Goal: Check status

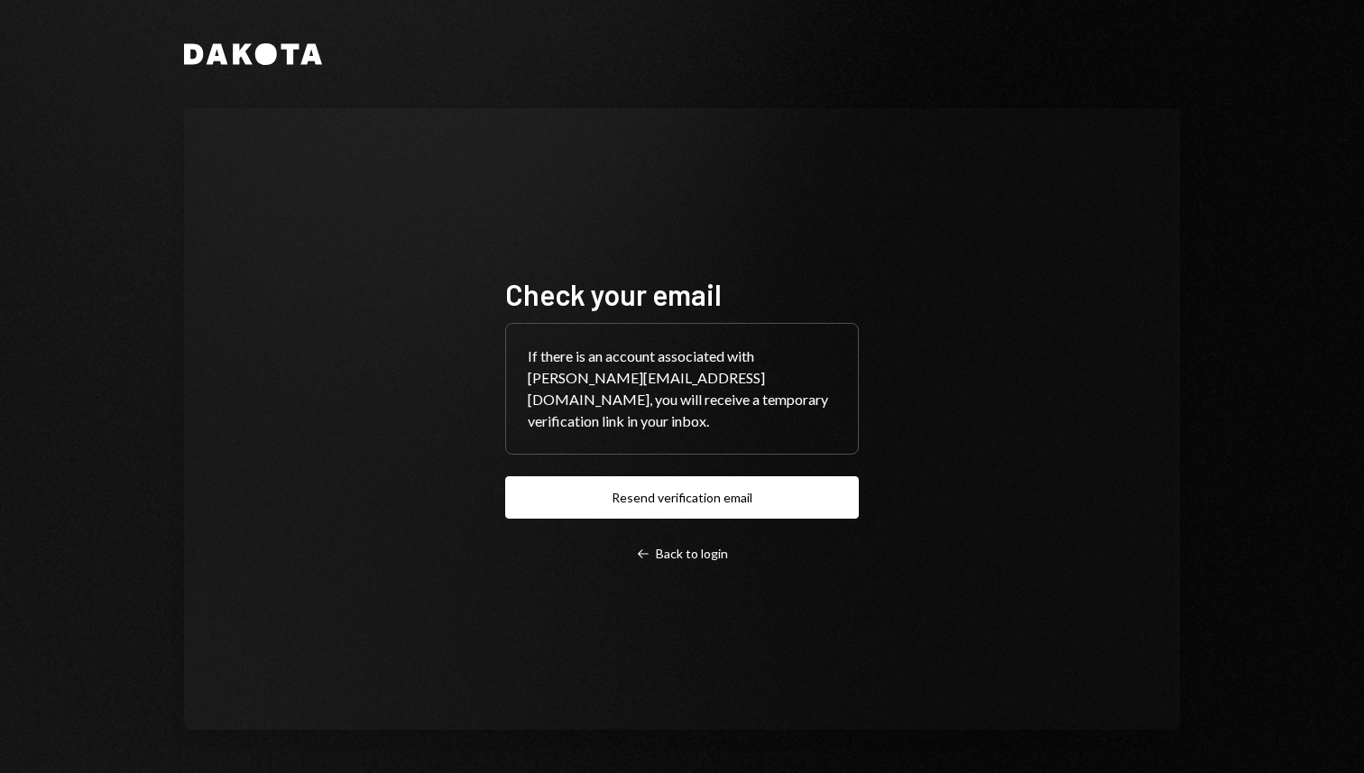
click at [671, 552] on div "Check your email If there is an account associated with minnie@vanafoundation.o…" at bounding box center [681, 419] width 397 height 430
click at [683, 546] on div "Left Arrow Back to login" at bounding box center [682, 554] width 92 height 16
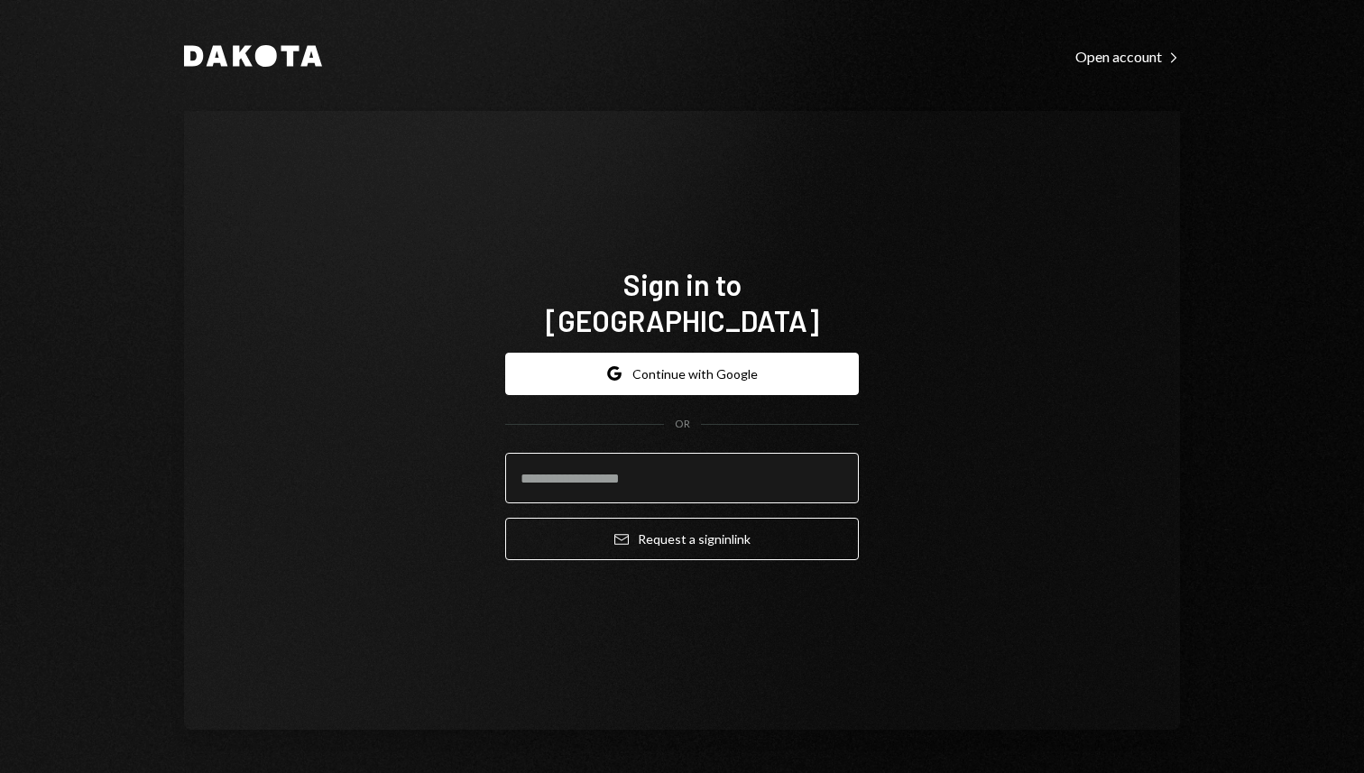
click at [689, 465] on input "email" at bounding box center [682, 478] width 354 height 51
type input "**********"
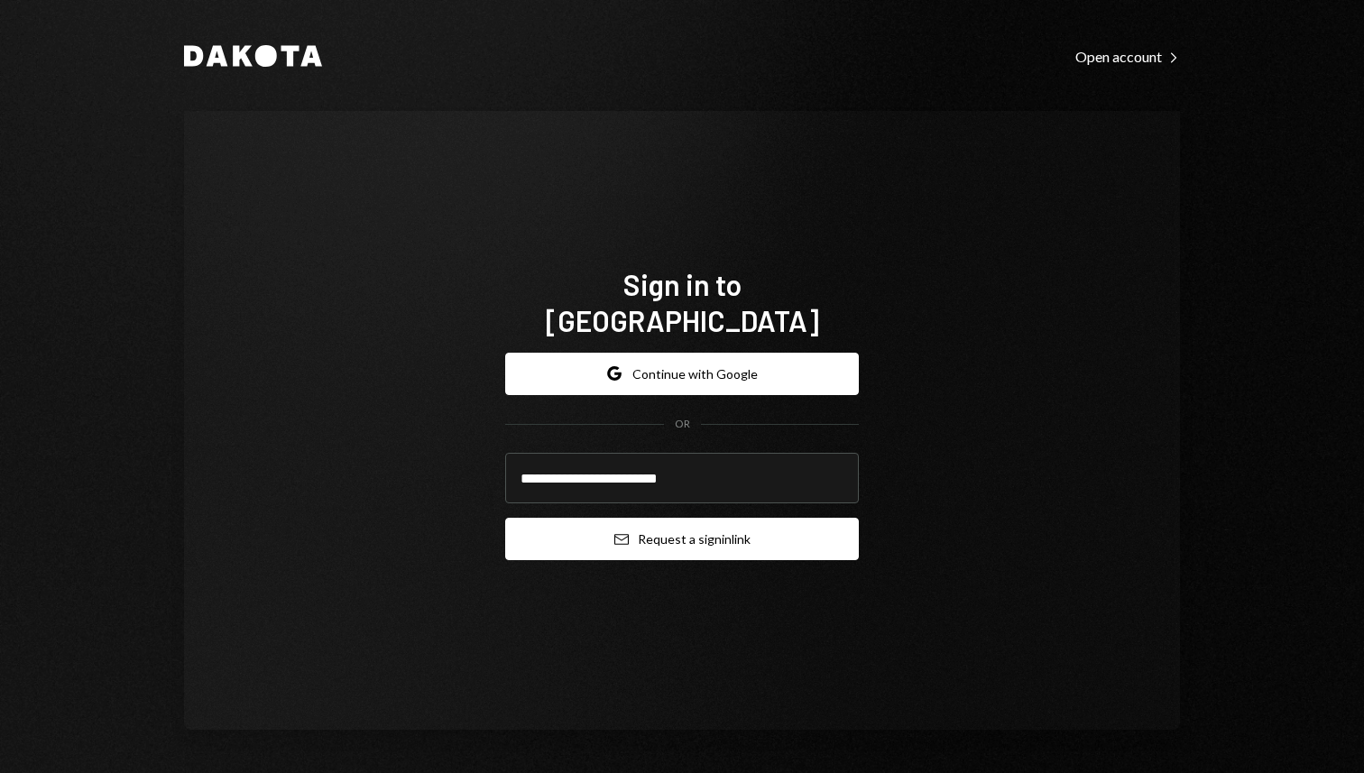
click at [681, 518] on button "Email Request a sign in link" at bounding box center [682, 539] width 354 height 42
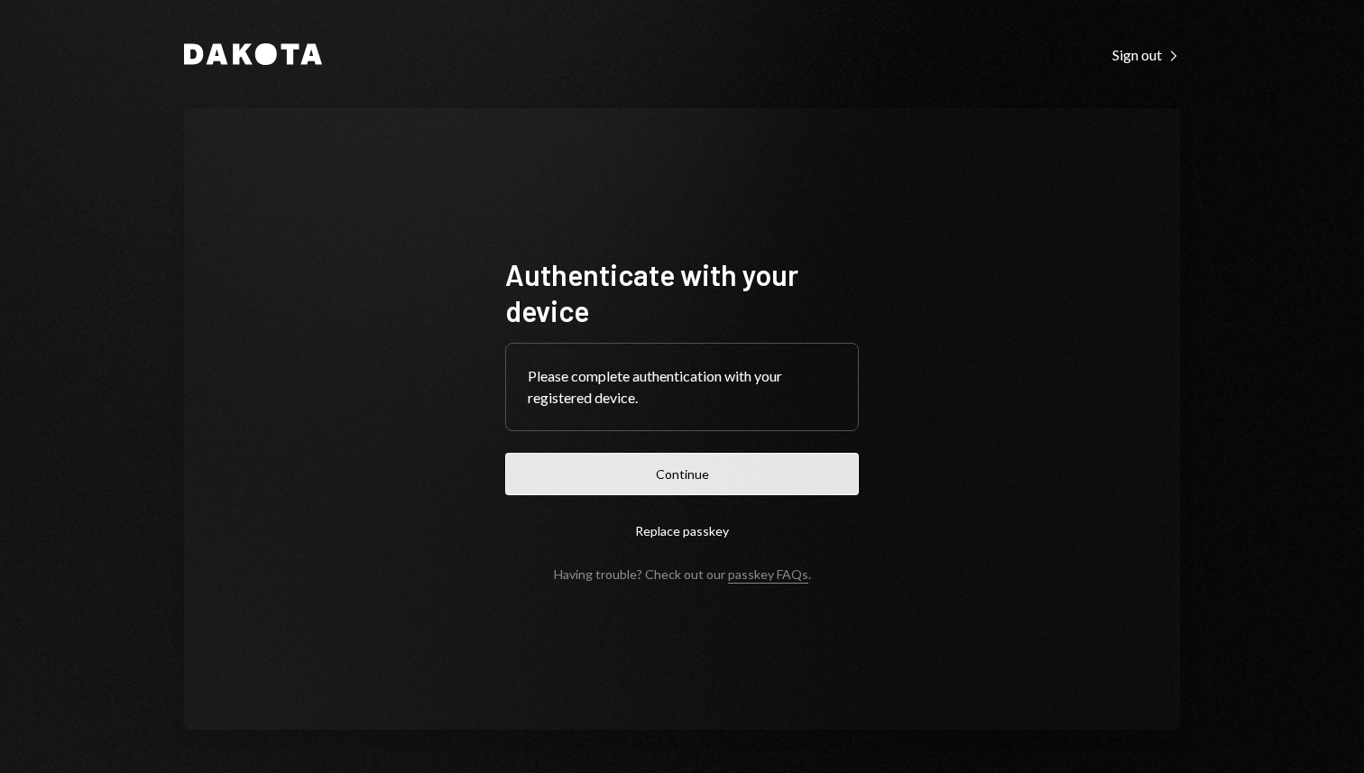
click at [700, 480] on button "Continue" at bounding box center [682, 474] width 354 height 42
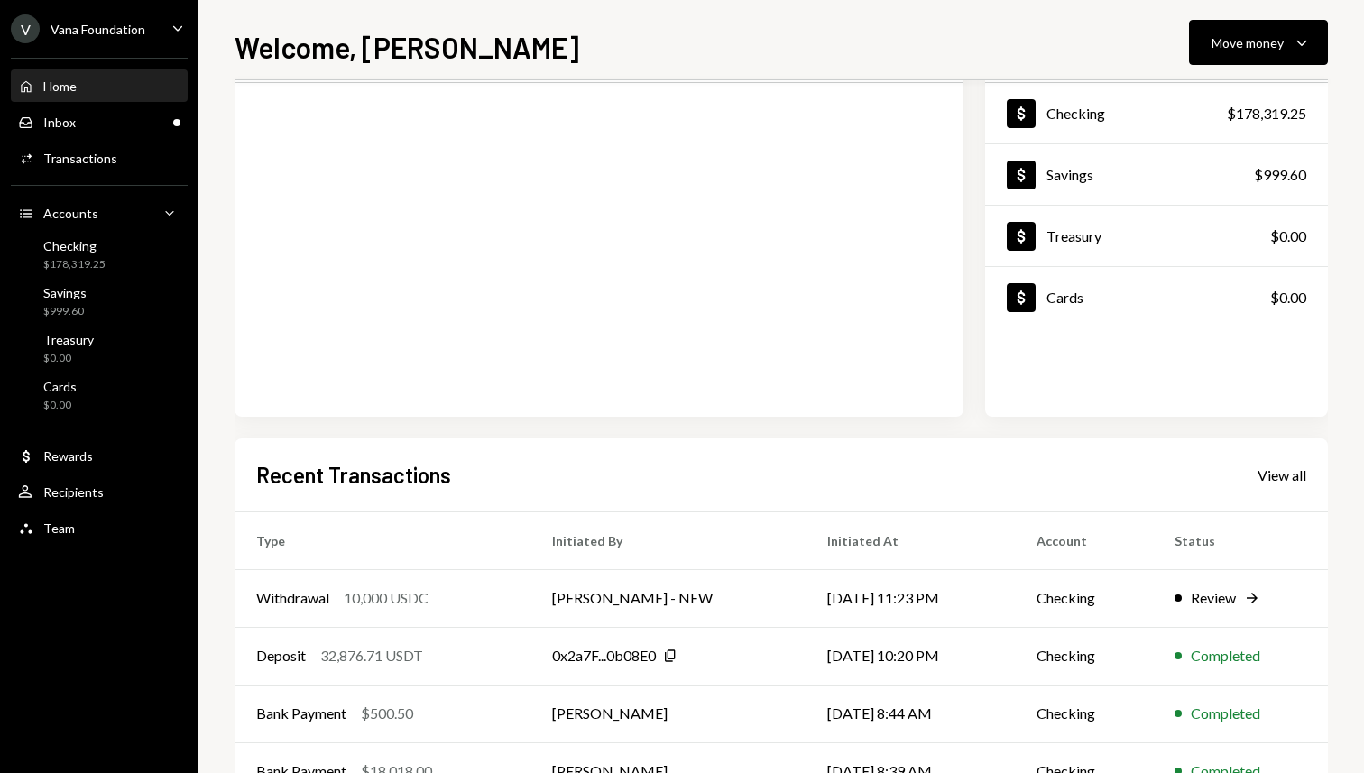
scroll to position [119, 0]
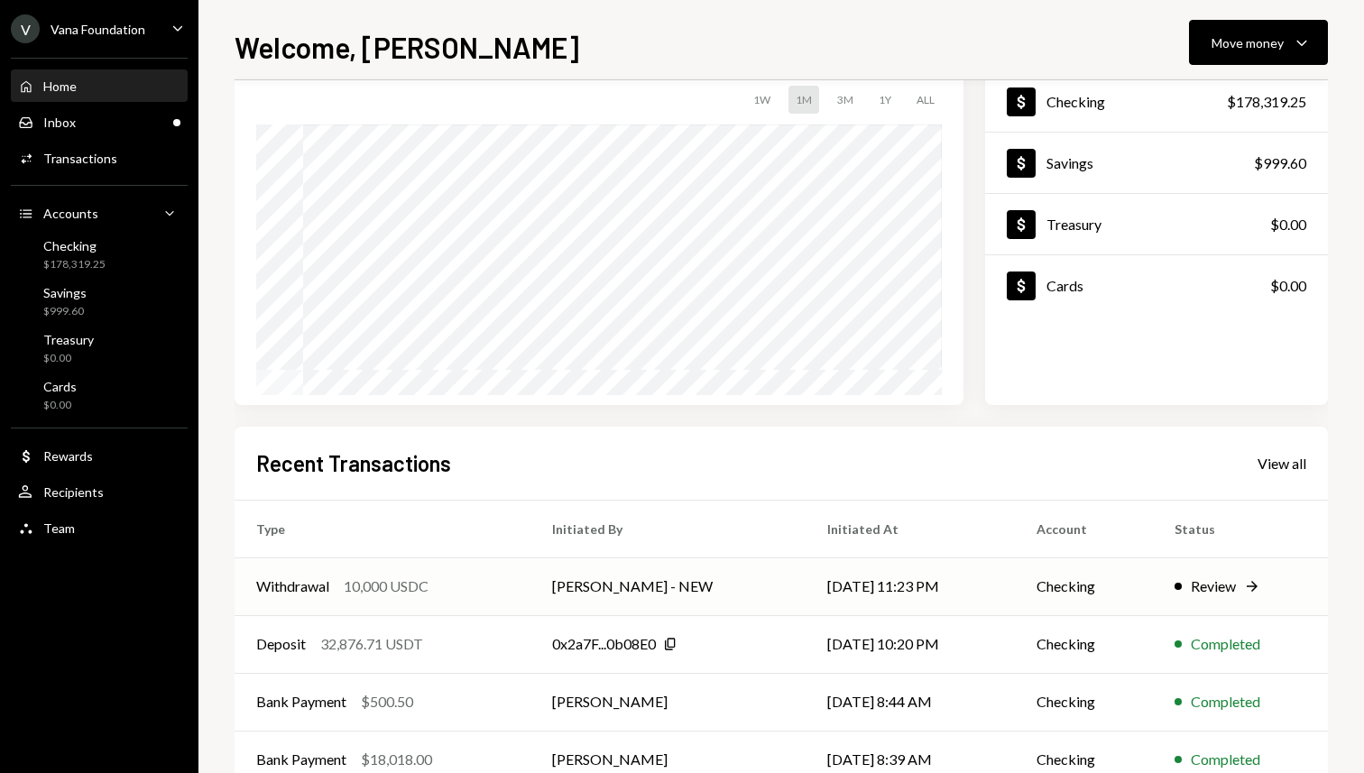
click at [806, 593] on td "[DATE] 11:23 PM" at bounding box center [910, 586] width 209 height 58
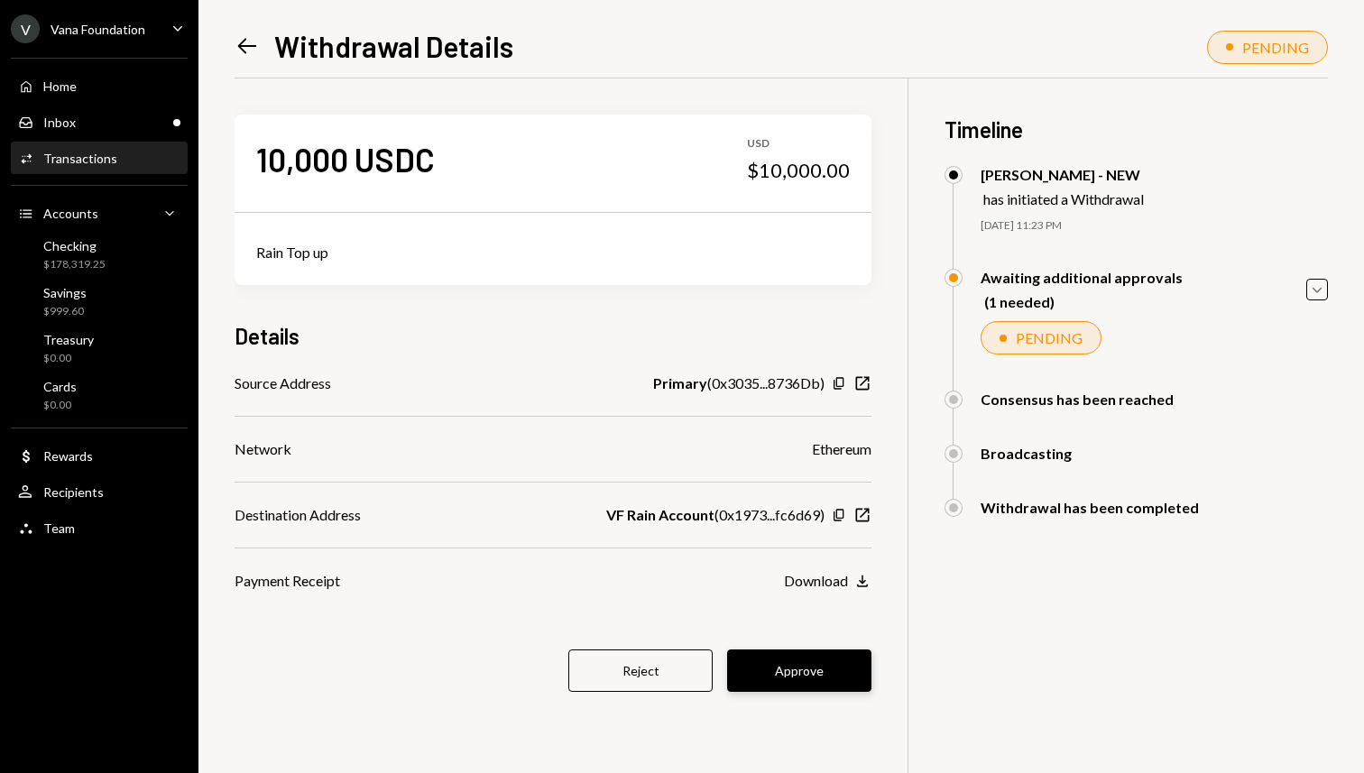
click at [825, 670] on button "Approve" at bounding box center [799, 670] width 144 height 42
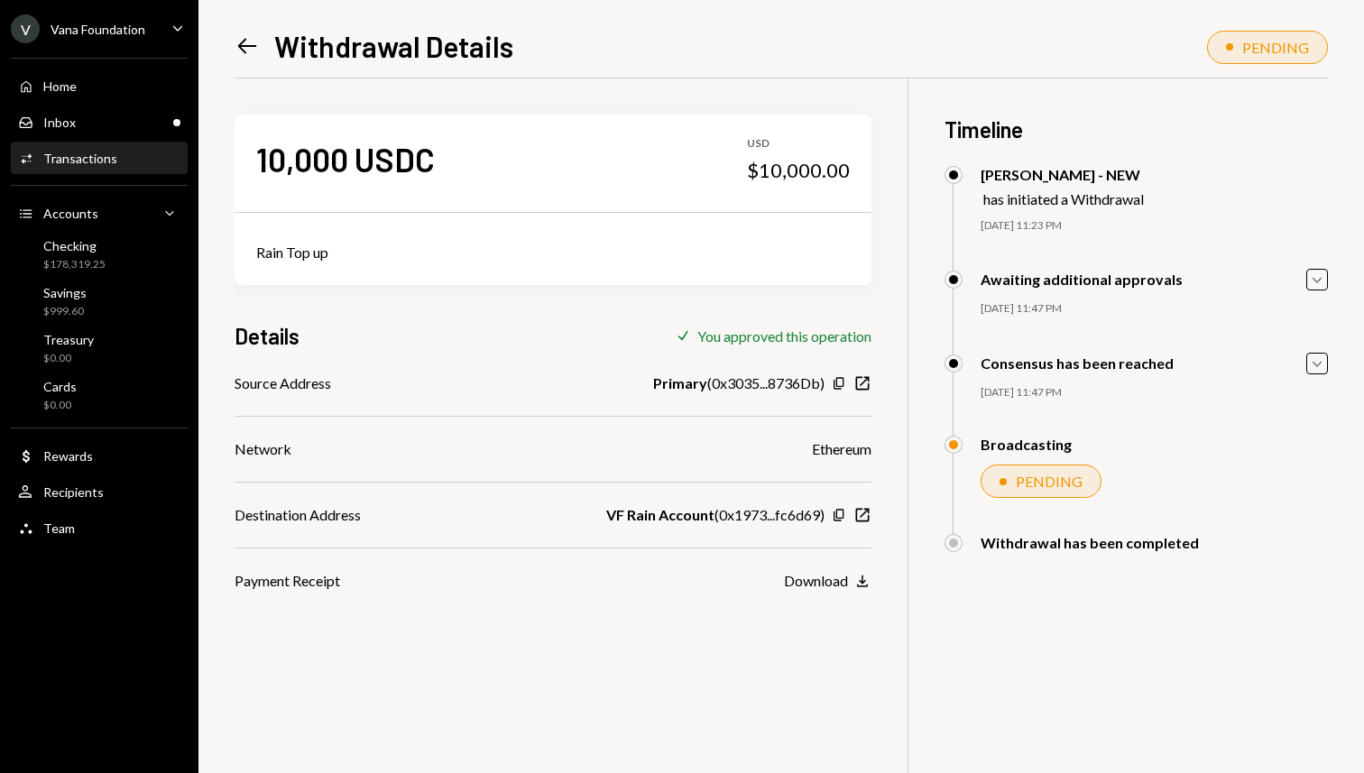
click at [243, 58] on icon "Left Arrow" at bounding box center [247, 45] width 25 height 25
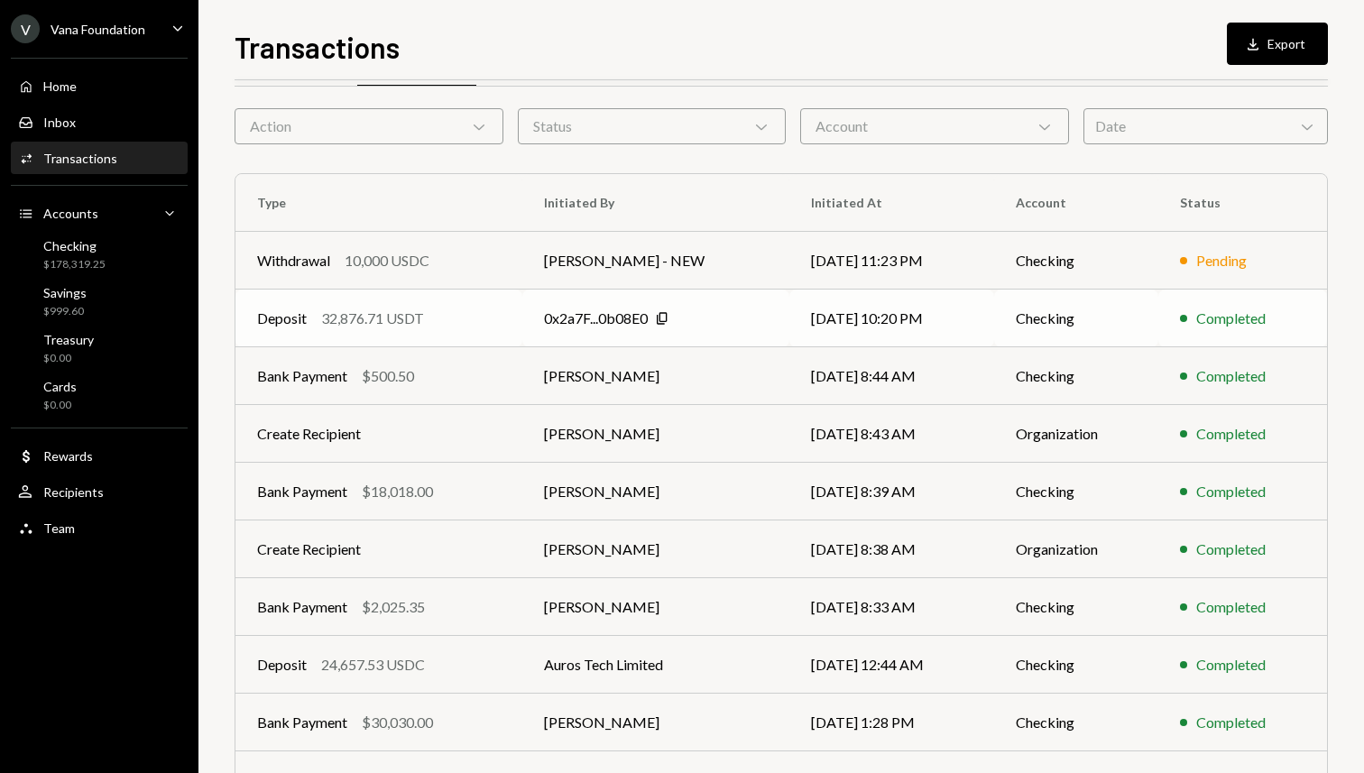
scroll to position [58, 0]
